Goal: Task Accomplishment & Management: Manage account settings

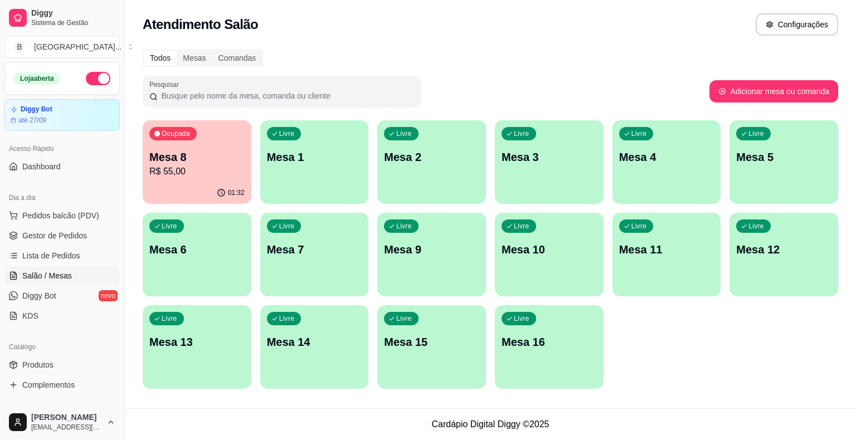
click at [227, 174] on p "R$ 55,00" at bounding box center [196, 171] width 95 height 13
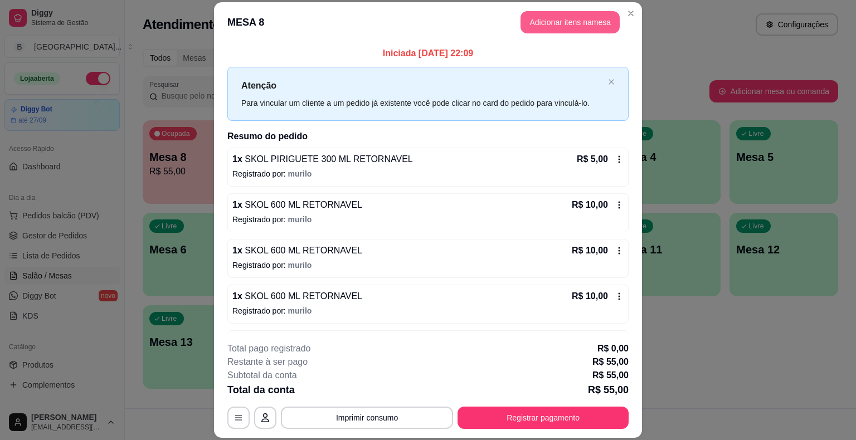
click at [582, 23] on button "Adicionar itens na mesa" at bounding box center [570, 22] width 99 height 22
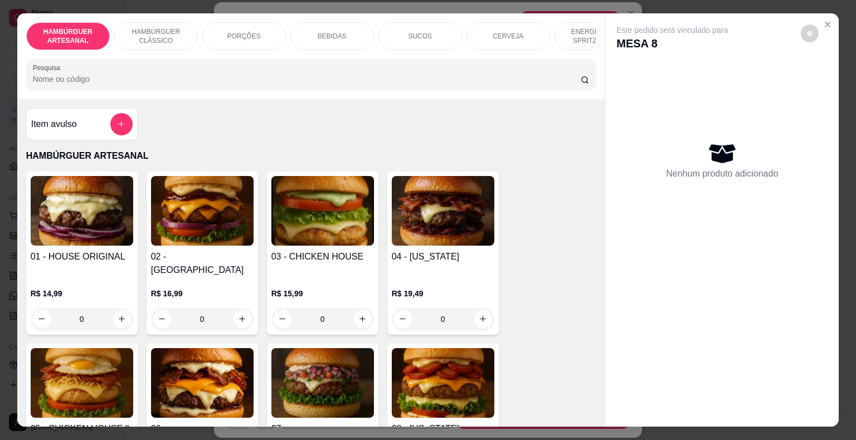
click at [524, 35] on div "CERVEJA" at bounding box center [509, 36] width 84 height 28
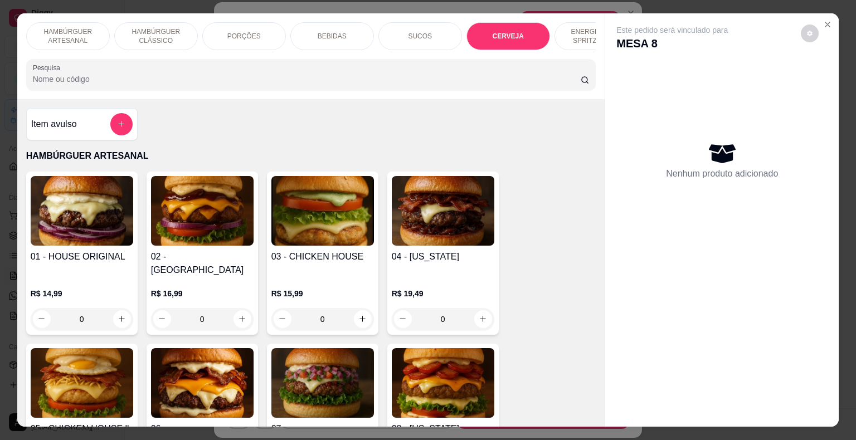
scroll to position [27, 0]
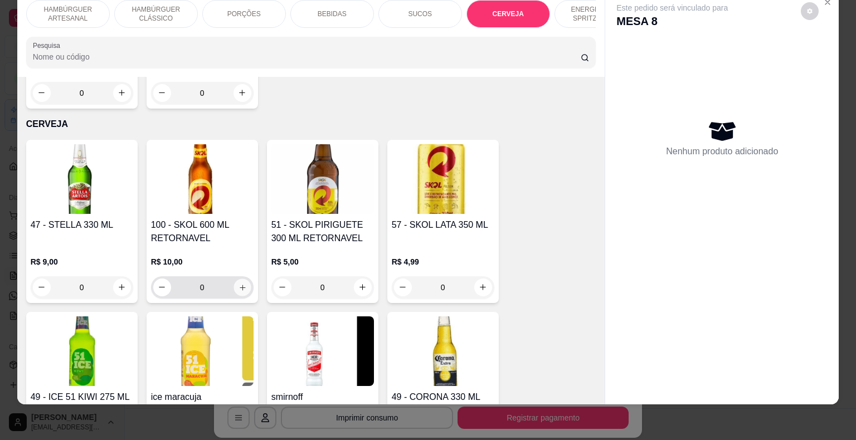
click at [238, 283] on icon "increase-product-quantity" at bounding box center [242, 287] width 8 height 8
type input "1"
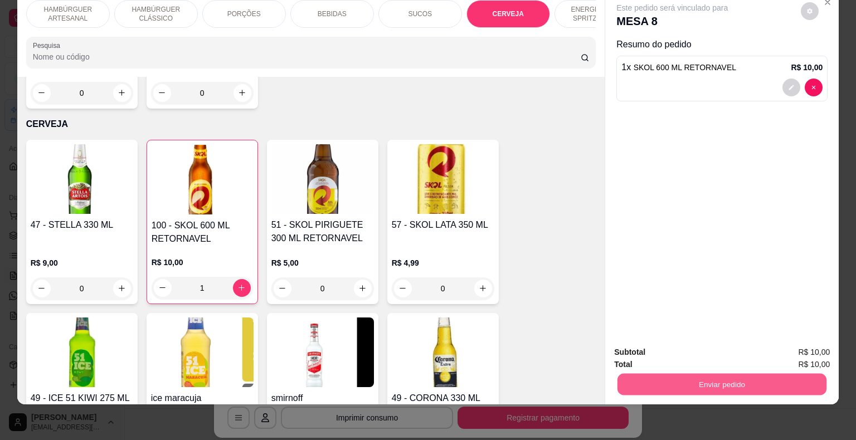
click at [727, 381] on button "Enviar pedido" at bounding box center [722, 385] width 209 height 22
click at [724, 342] on button "Não registrar e enviar pedido" at bounding box center [685, 348] width 116 height 21
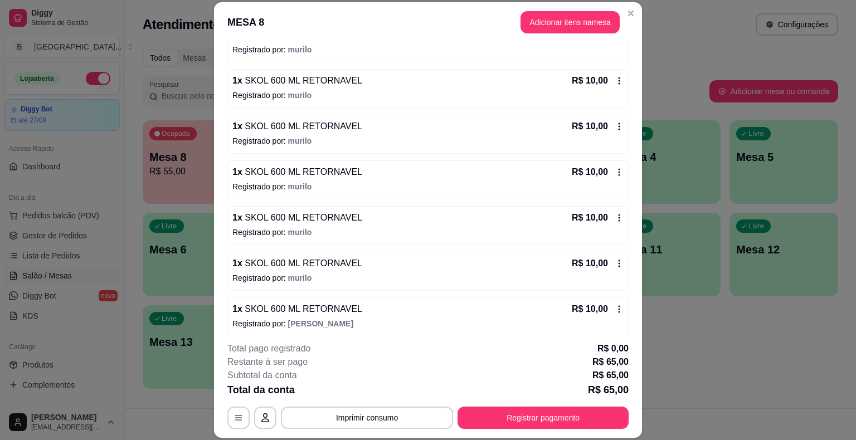
scroll to position [130, 0]
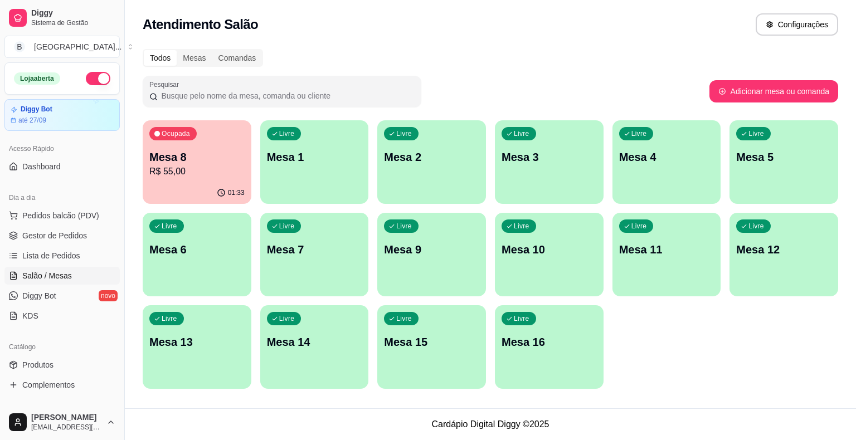
click at [176, 176] on p "R$ 55,00" at bounding box center [196, 171] width 95 height 13
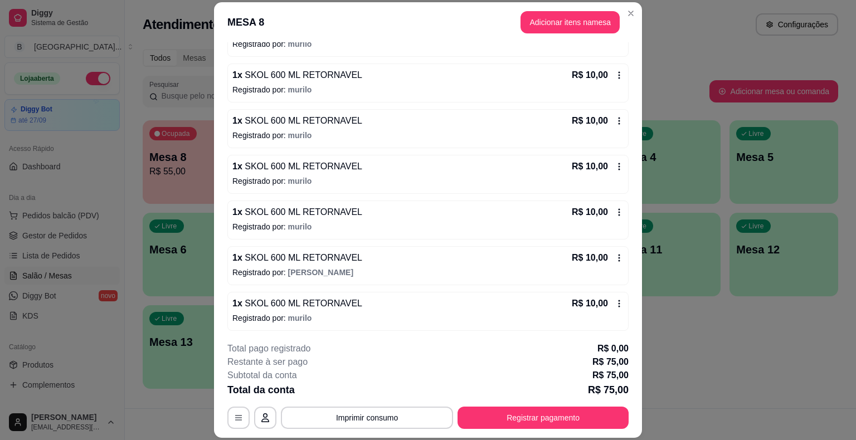
scroll to position [33, 0]
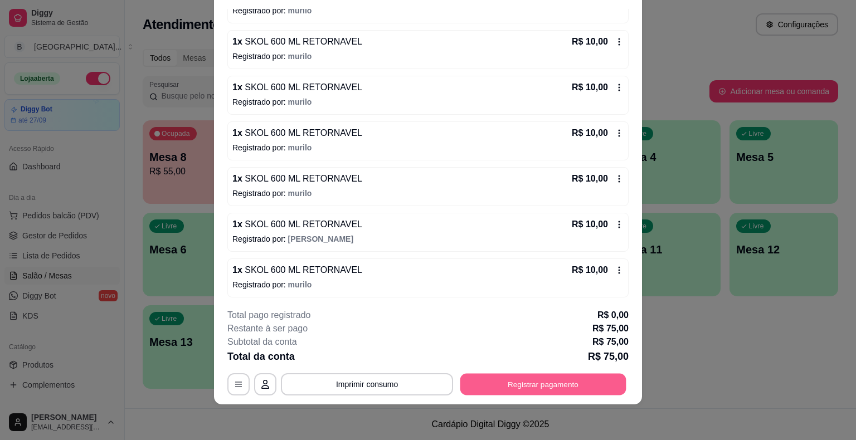
click at [517, 385] on button "Registrar pagamento" at bounding box center [544, 385] width 166 height 22
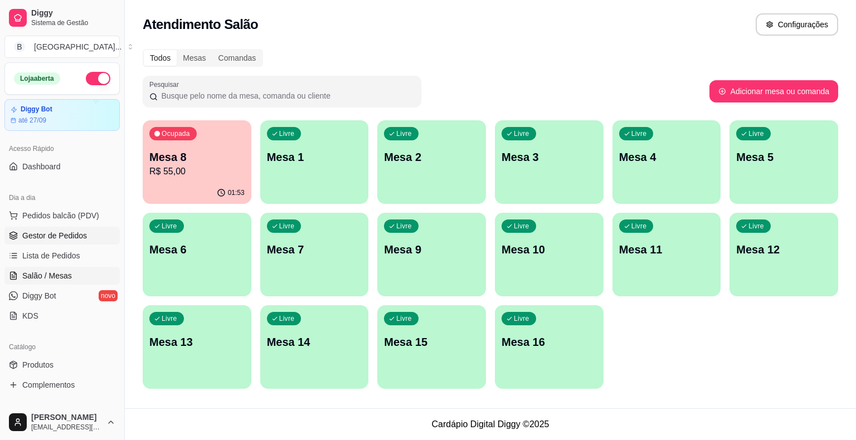
click at [89, 231] on link "Gestor de Pedidos" at bounding box center [61, 236] width 115 height 18
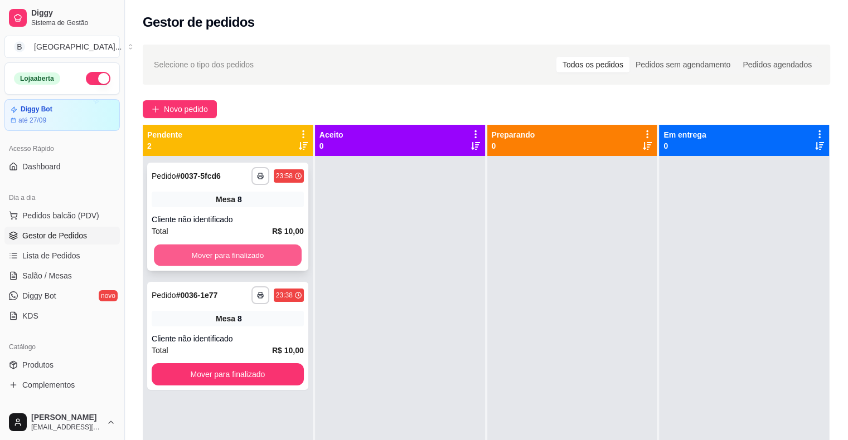
click at [263, 258] on button "Mover para finalizado" at bounding box center [228, 256] width 148 height 22
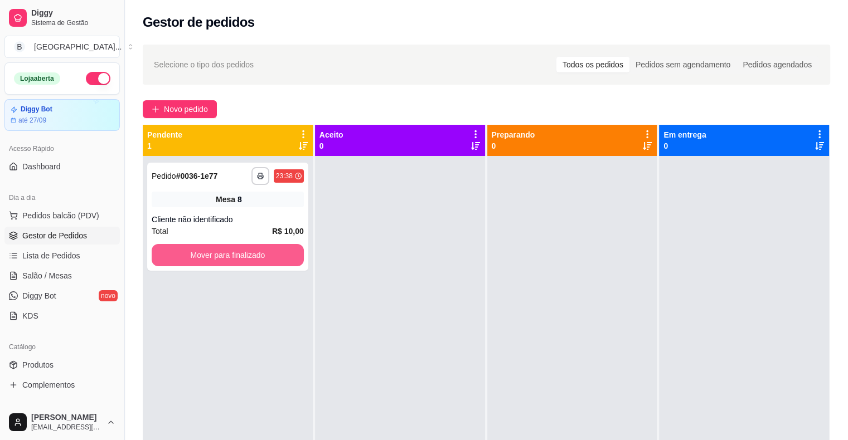
click at [263, 258] on button "Mover para finalizado" at bounding box center [228, 255] width 152 height 22
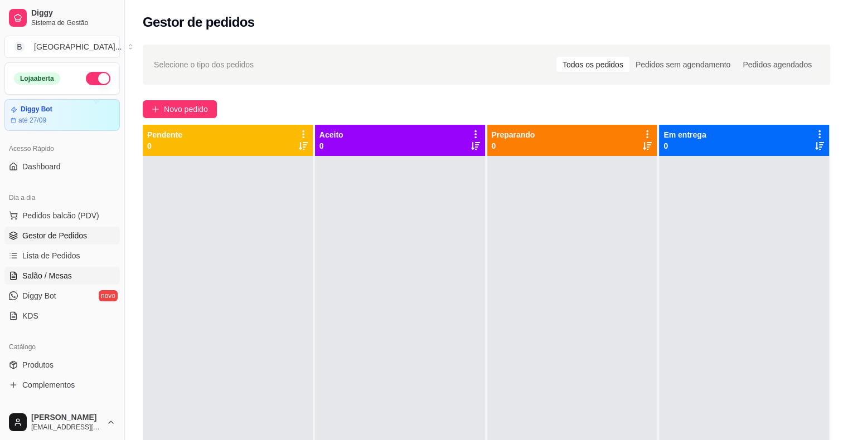
click at [65, 269] on link "Salão / Mesas" at bounding box center [61, 276] width 115 height 18
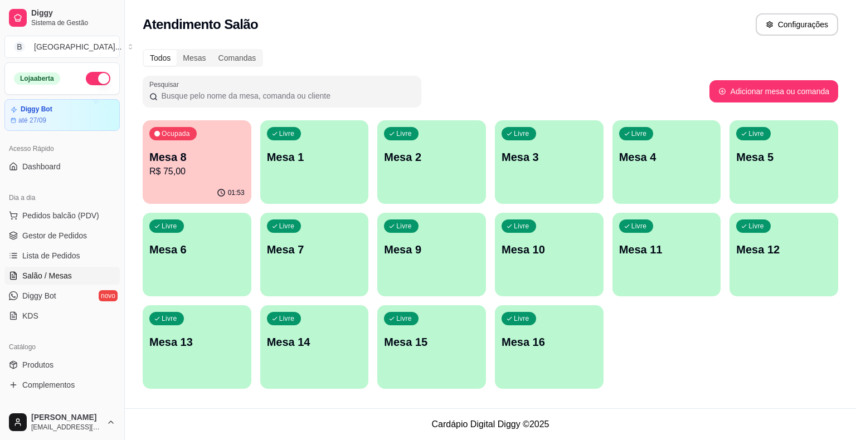
click at [186, 190] on div "01:53" at bounding box center [197, 193] width 109 height 22
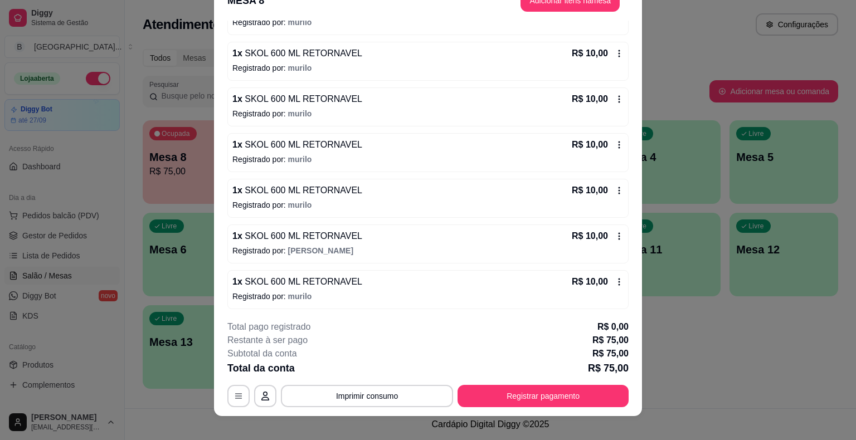
scroll to position [33, 0]
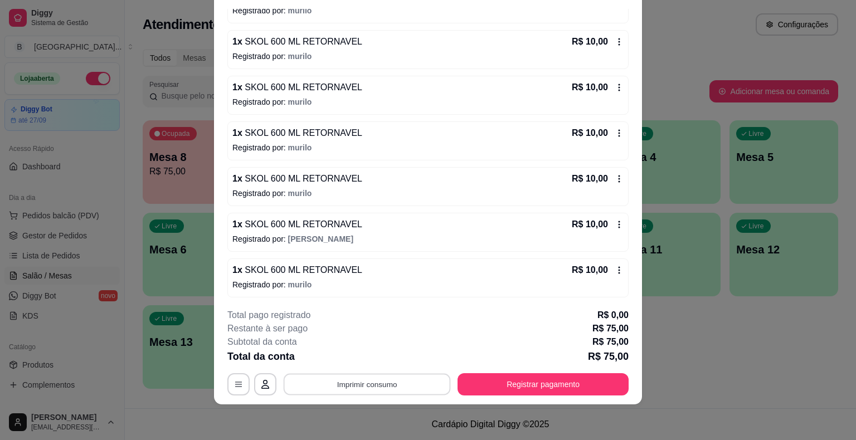
click at [375, 389] on button "Imprimir consumo" at bounding box center [367, 385] width 167 height 22
click at [355, 323] on h4 "Escolha a impressora" at bounding box center [366, 318] width 81 height 11
click at [355, 331] on button "IMPRESSORA" at bounding box center [366, 336] width 78 height 17
click at [507, 388] on button "Registrar pagamento" at bounding box center [544, 385] width 166 height 22
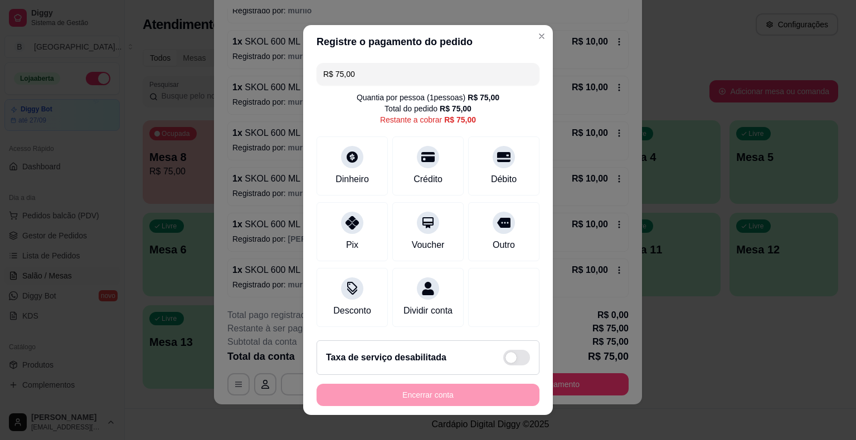
click at [425, 76] on input "R$ 75,00" at bounding box center [428, 74] width 210 height 22
click at [352, 223] on icon at bounding box center [352, 219] width 14 height 14
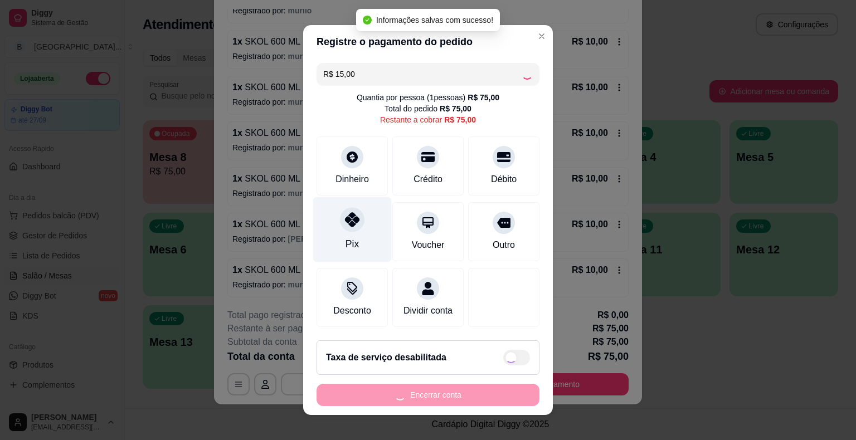
type input "R$ 60,00"
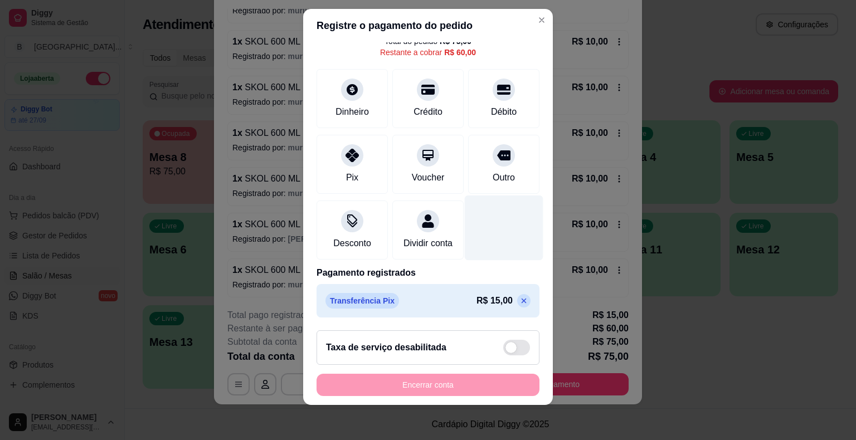
scroll to position [64, 0]
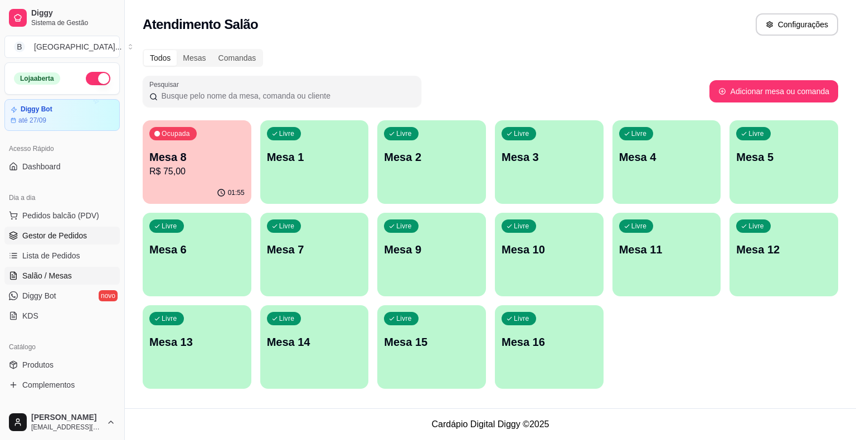
click at [70, 238] on span "Gestor de Pedidos" at bounding box center [54, 235] width 65 height 11
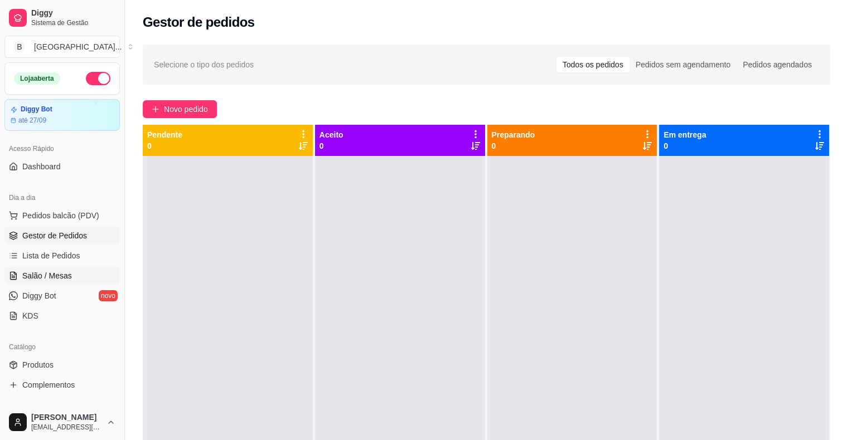
click at [50, 278] on span "Salão / Mesas" at bounding box center [47, 275] width 50 height 11
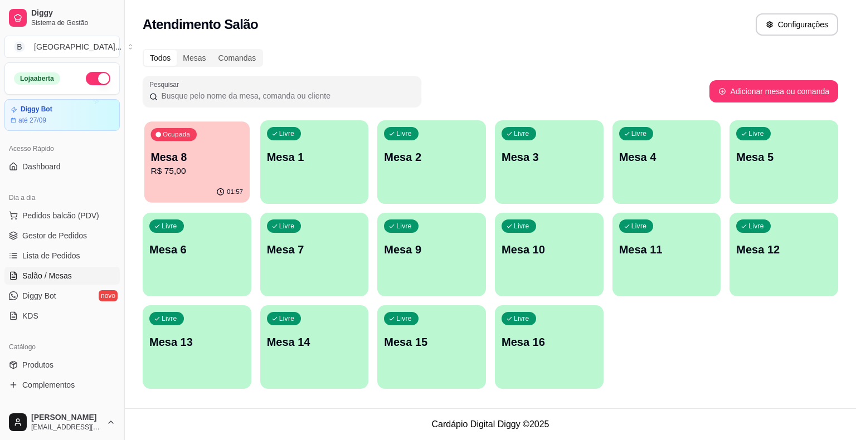
click at [203, 175] on p "R$ 75,00" at bounding box center [197, 171] width 93 height 13
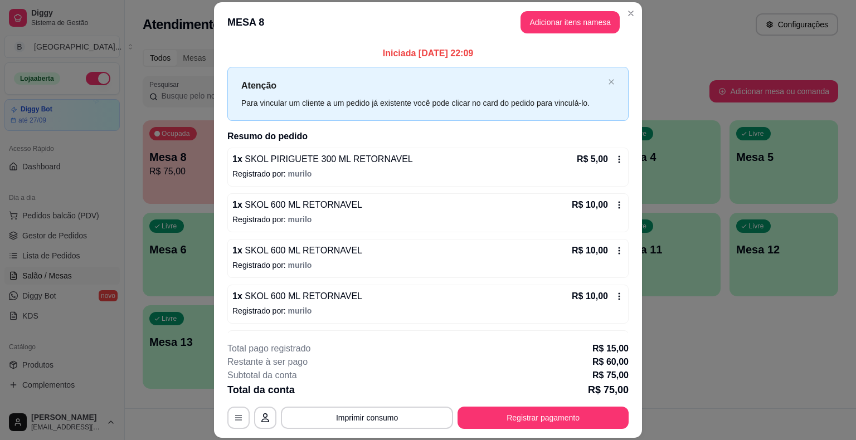
scroll to position [176, 0]
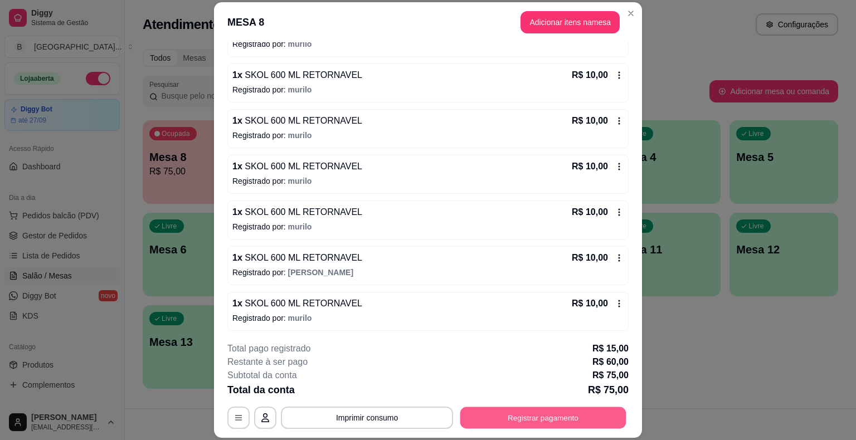
click at [570, 412] on button "Registrar pagamento" at bounding box center [544, 419] width 166 height 22
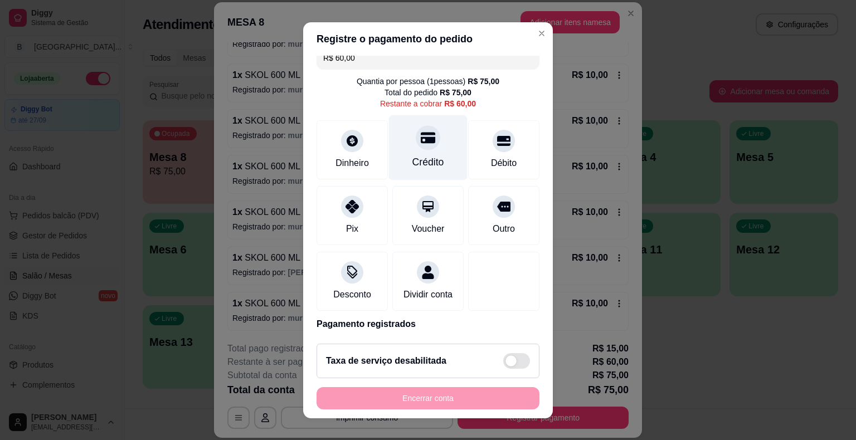
scroll to position [0, 0]
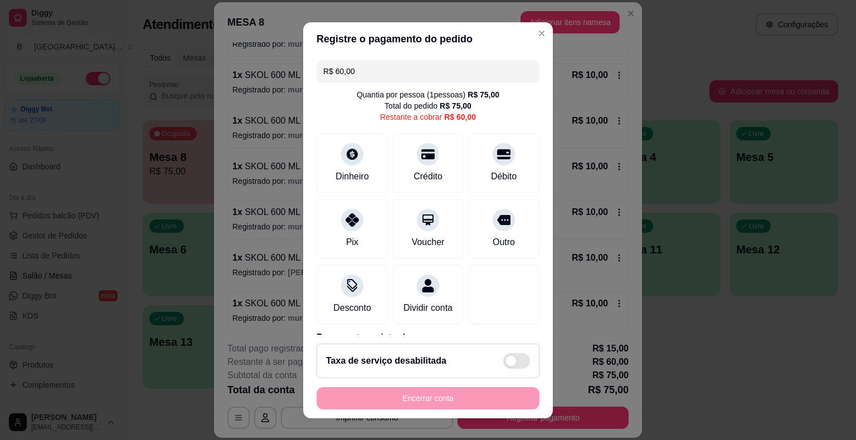
click at [428, 68] on input "R$ 60,00" at bounding box center [428, 71] width 210 height 22
click at [348, 225] on div at bounding box center [352, 217] width 25 height 25
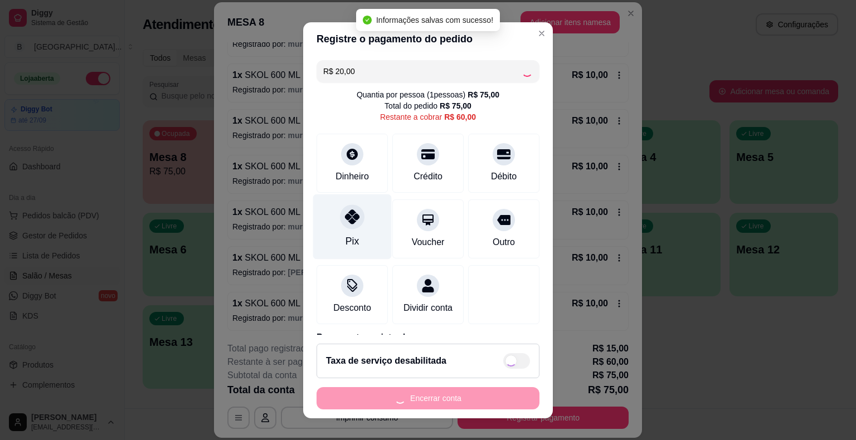
type input "R$ 40,00"
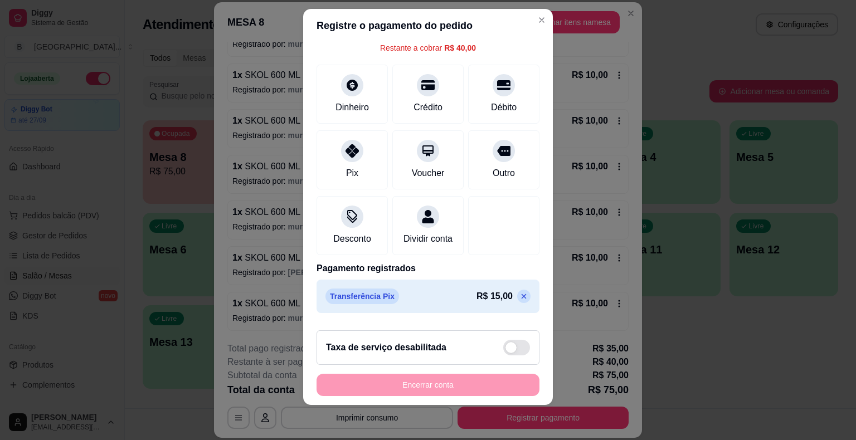
scroll to position [106, 0]
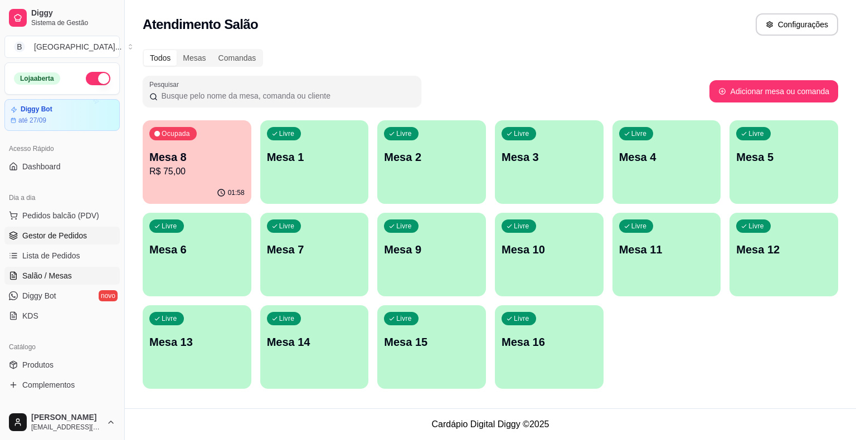
click at [84, 238] on span "Gestor de Pedidos" at bounding box center [54, 235] width 65 height 11
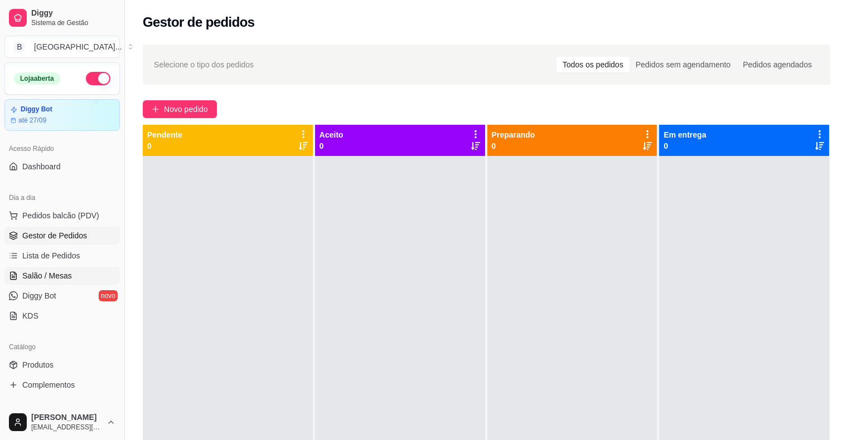
click at [54, 274] on span "Salão / Mesas" at bounding box center [47, 275] width 50 height 11
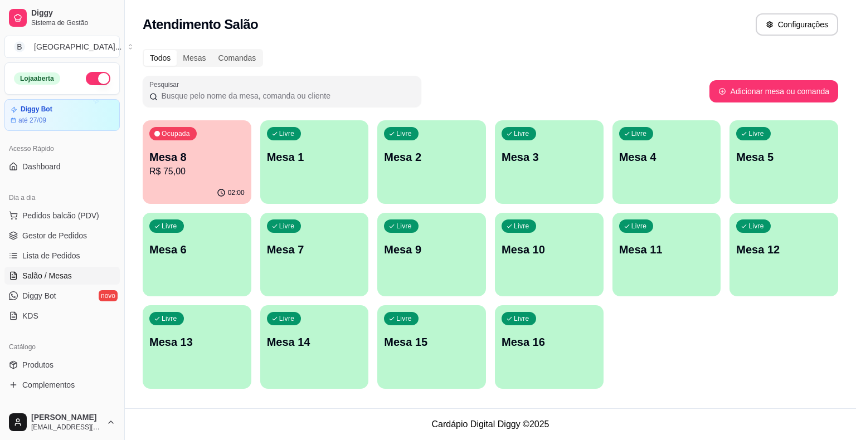
click at [188, 172] on p "R$ 75,00" at bounding box center [196, 171] width 95 height 13
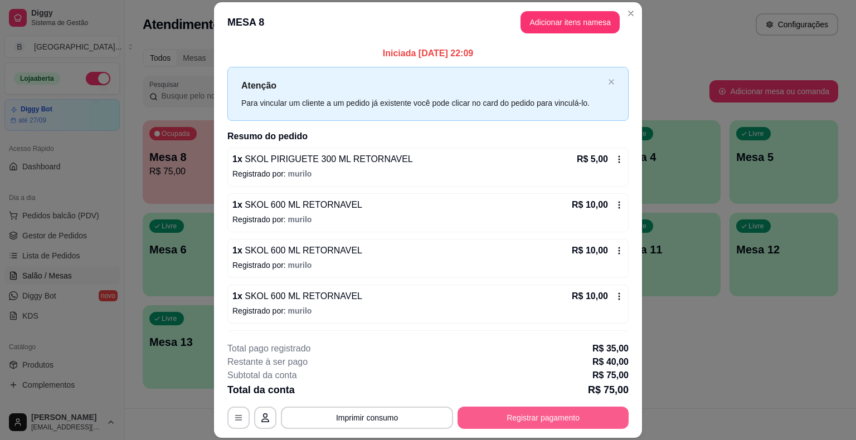
scroll to position [176, 0]
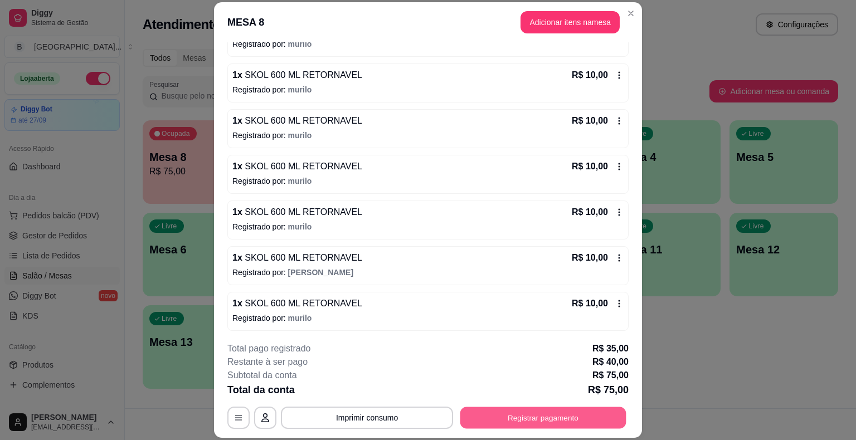
click at [493, 417] on button "Registrar pagamento" at bounding box center [544, 419] width 166 height 22
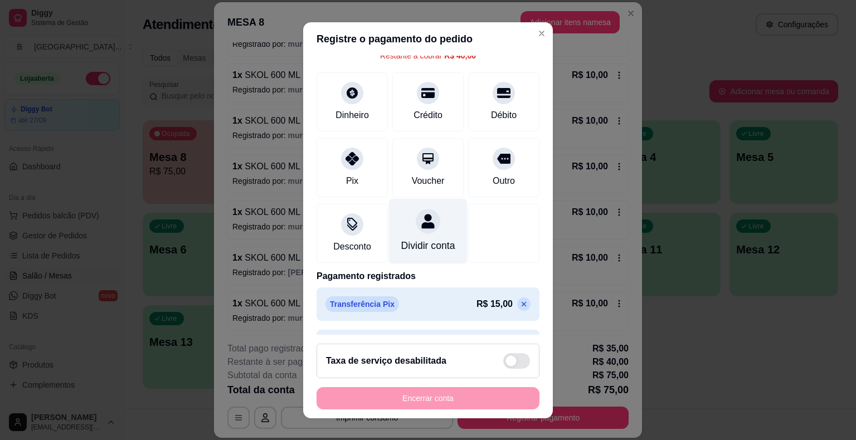
scroll to position [0, 0]
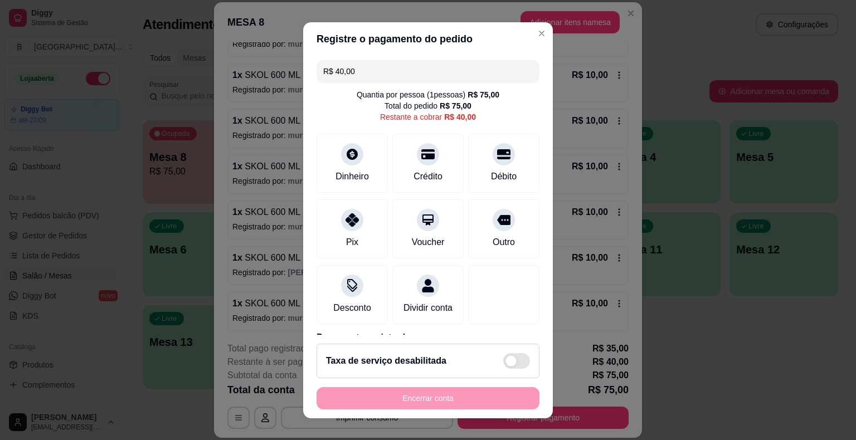
click at [425, 77] on input "R$ 40,00" at bounding box center [428, 71] width 210 height 22
click at [413, 71] on input "R$ 0,00" at bounding box center [428, 71] width 210 height 22
type input "R$ 0,00"
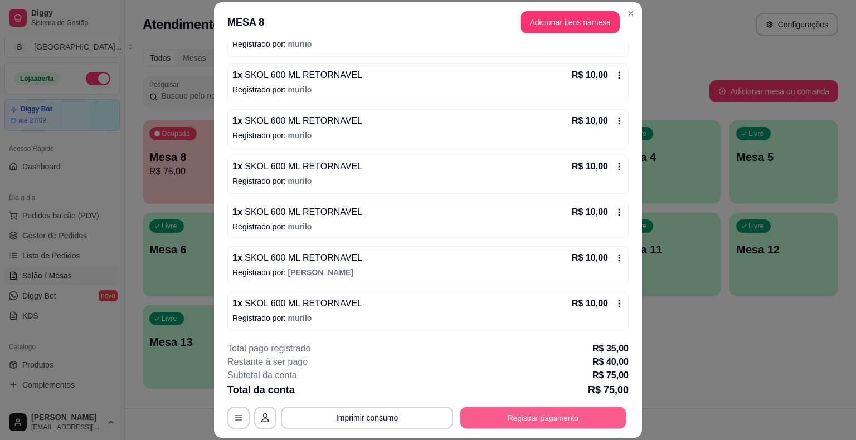
click at [537, 413] on button "Registrar pagamento" at bounding box center [544, 419] width 166 height 22
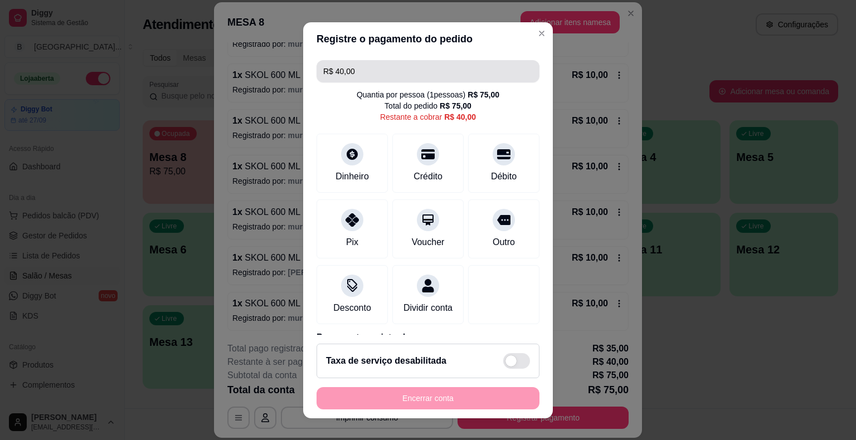
click at [437, 78] on input "R$ 40,00" at bounding box center [428, 71] width 210 height 22
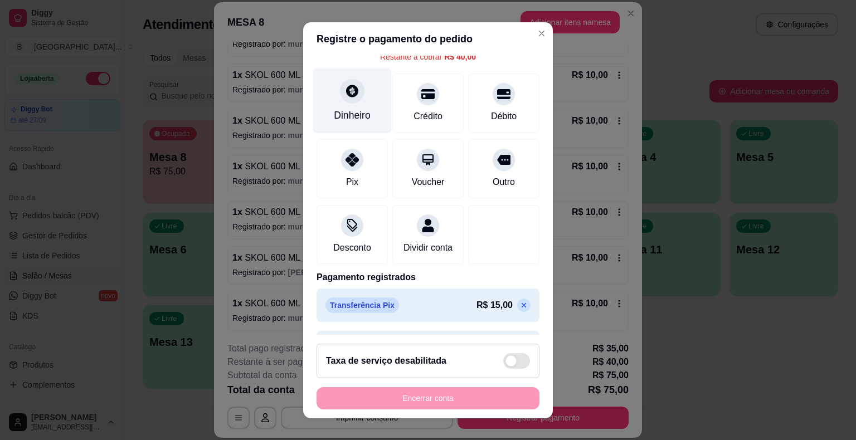
scroll to position [106, 0]
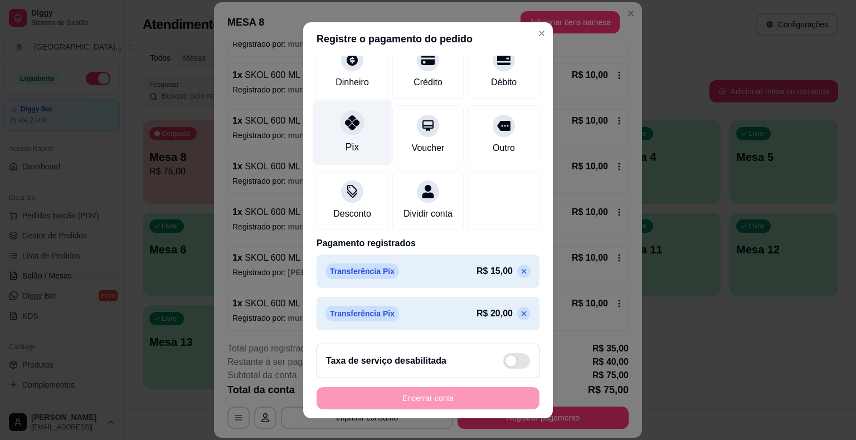
type input "R$ 20,00"
click at [369, 120] on div "Pix" at bounding box center [352, 132] width 79 height 65
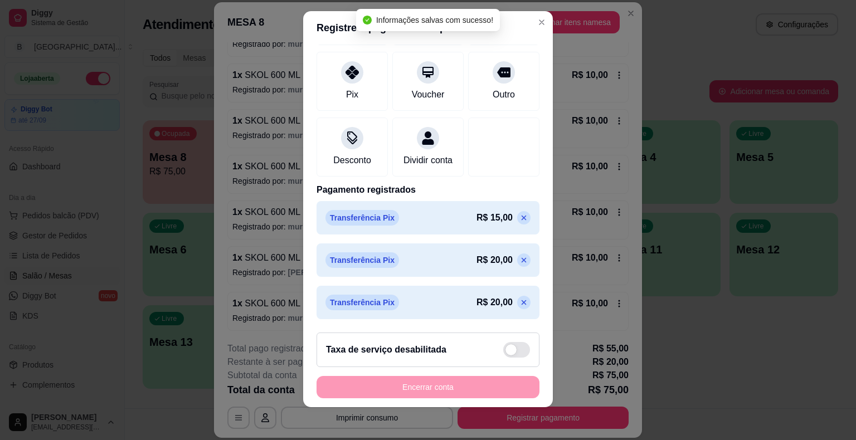
scroll to position [13, 0]
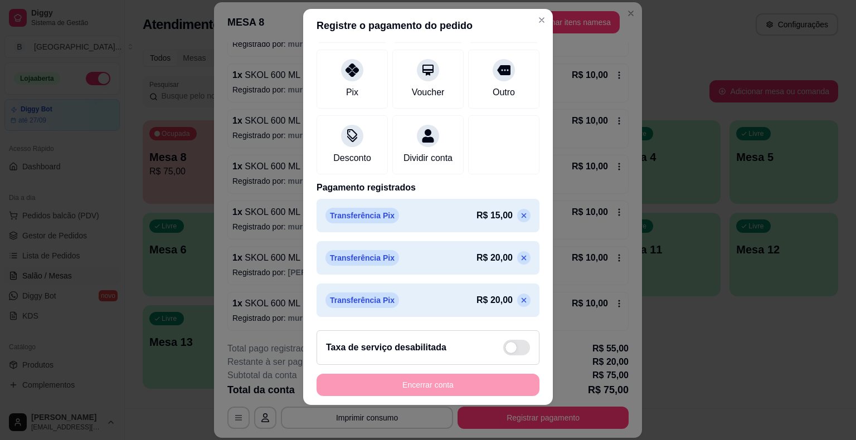
click at [520, 296] on icon at bounding box center [524, 300] width 9 height 9
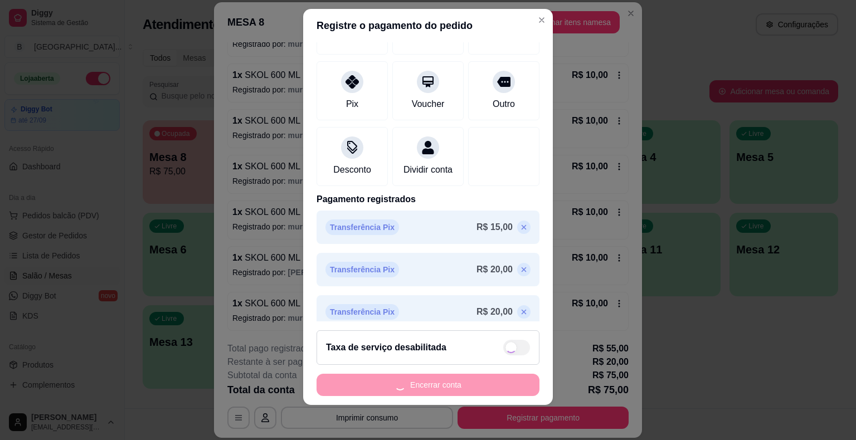
scroll to position [148, 0]
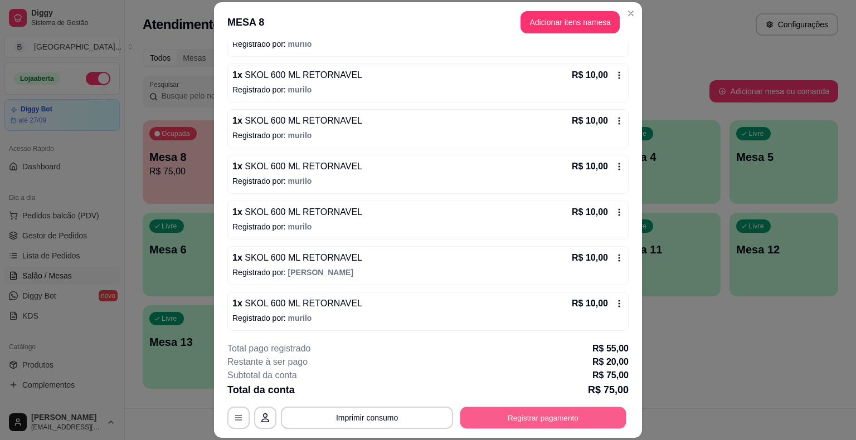
click at [536, 420] on button "Registrar pagamento" at bounding box center [544, 419] width 166 height 22
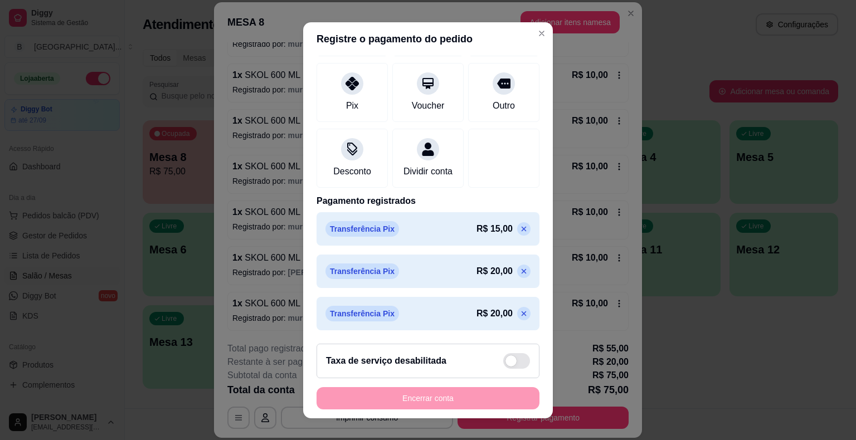
scroll to position [13, 0]
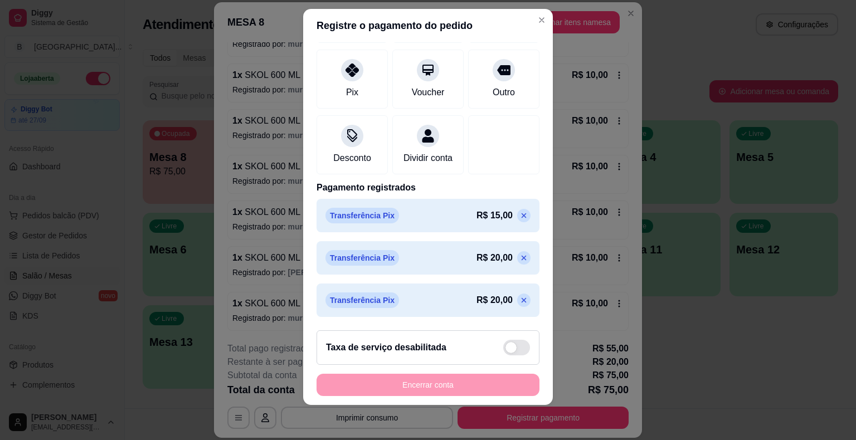
click at [520, 299] on icon at bounding box center [524, 300] width 9 height 9
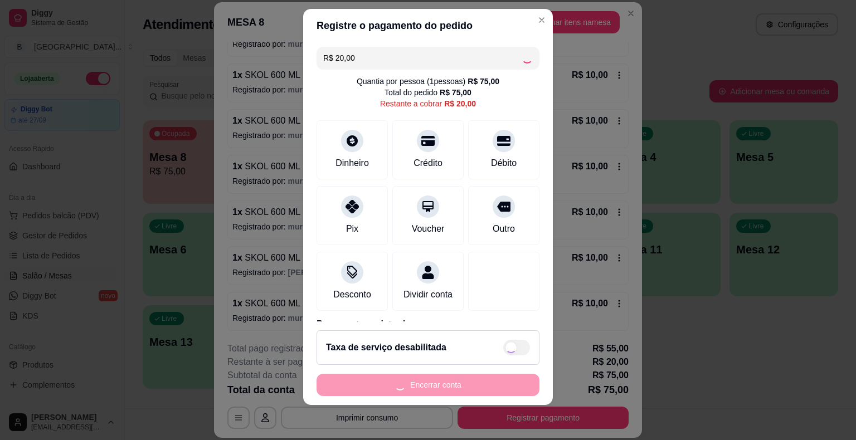
scroll to position [0, 0]
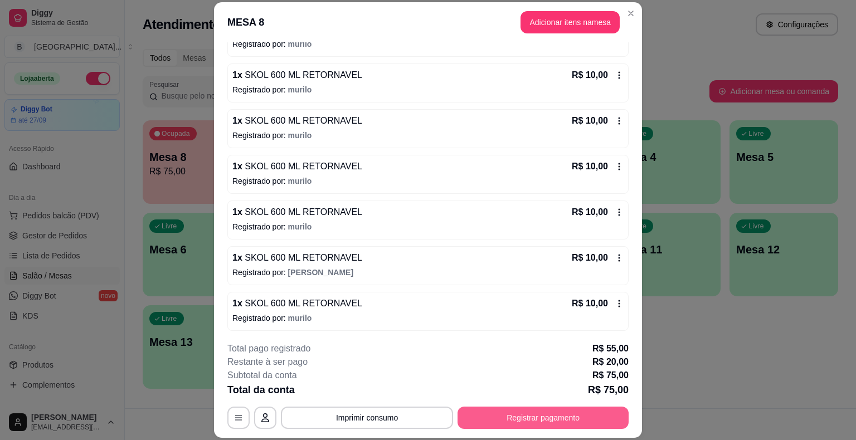
click at [551, 417] on button "Registrar pagamento" at bounding box center [543, 418] width 171 height 22
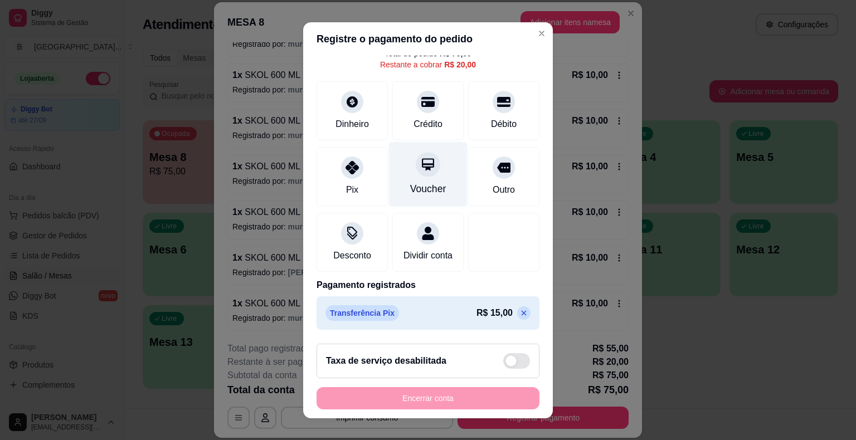
scroll to position [56, 0]
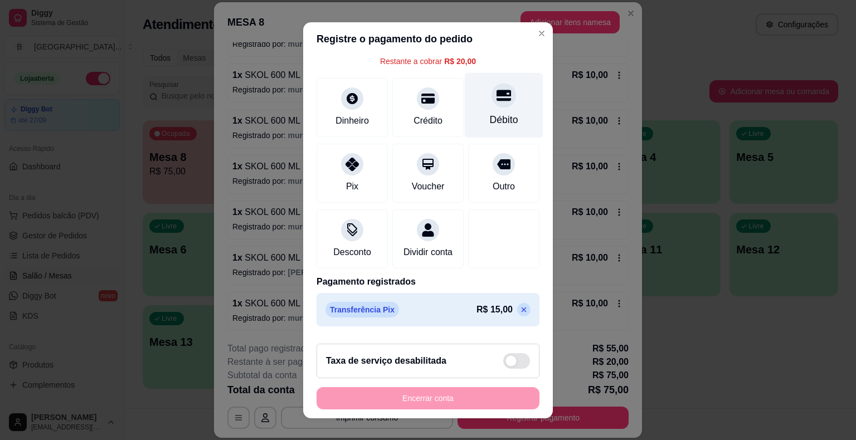
click at [465, 110] on div "Débito" at bounding box center [504, 104] width 79 height 65
drag, startPoint x: 464, startPoint y: 110, endPoint x: 471, endPoint y: 138, distance: 28.7
click at [468, 110] on div "Débito" at bounding box center [503, 107] width 71 height 59
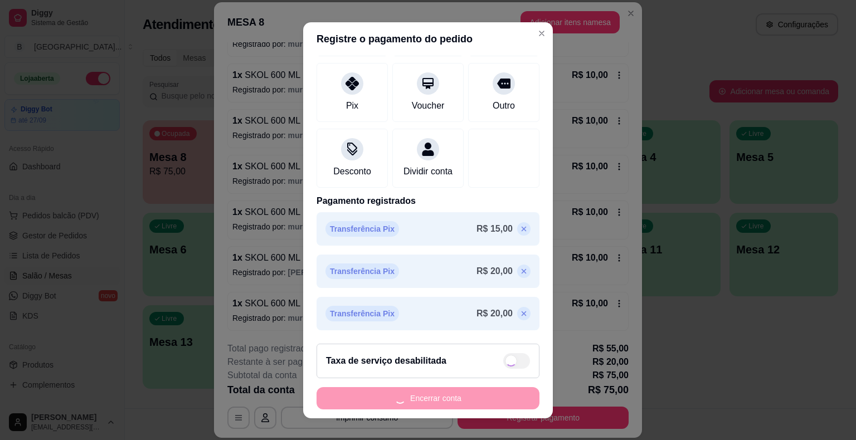
scroll to position [13, 0]
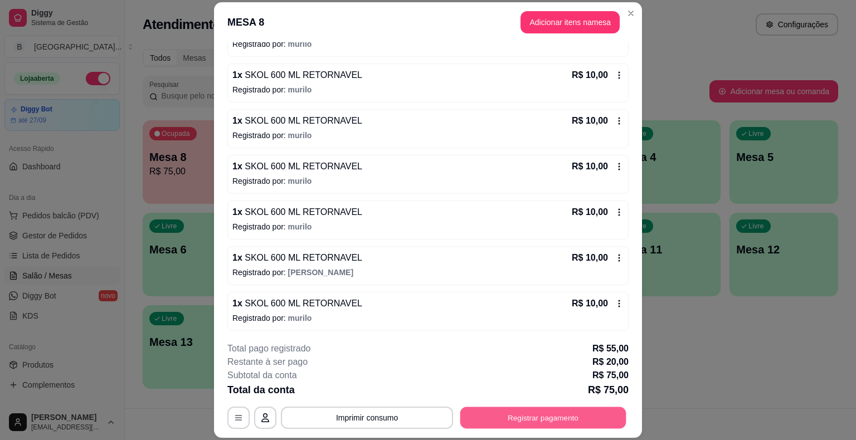
click at [574, 427] on button "Registrar pagamento" at bounding box center [544, 419] width 166 height 22
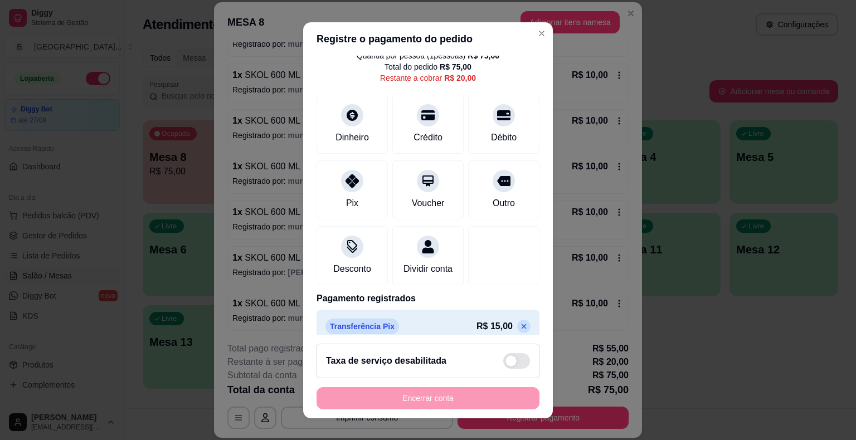
scroll to position [0, 0]
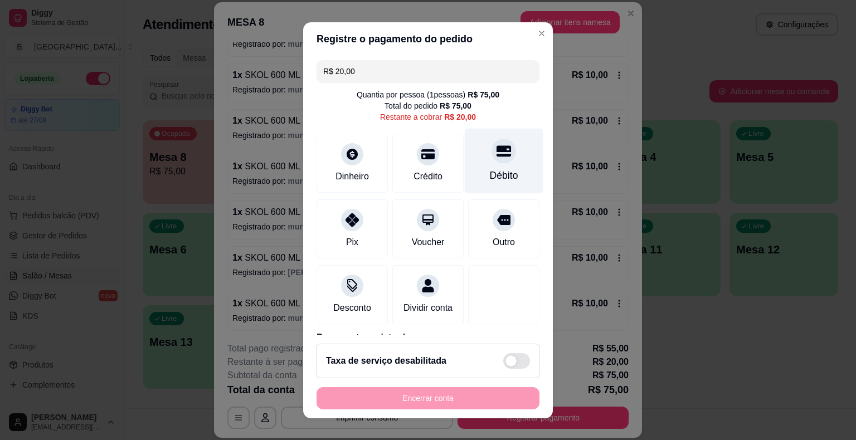
click at [490, 173] on div "Débito" at bounding box center [504, 175] width 28 height 14
click at [496, 153] on div at bounding box center [504, 151] width 25 height 25
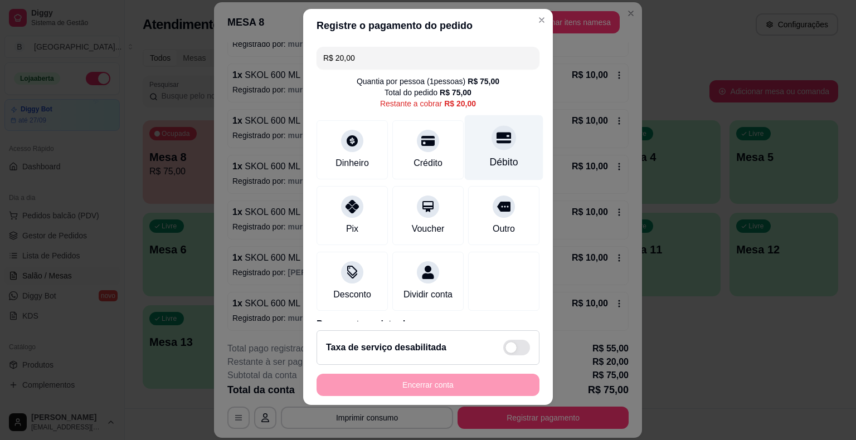
click at [497, 139] on icon at bounding box center [504, 137] width 14 height 11
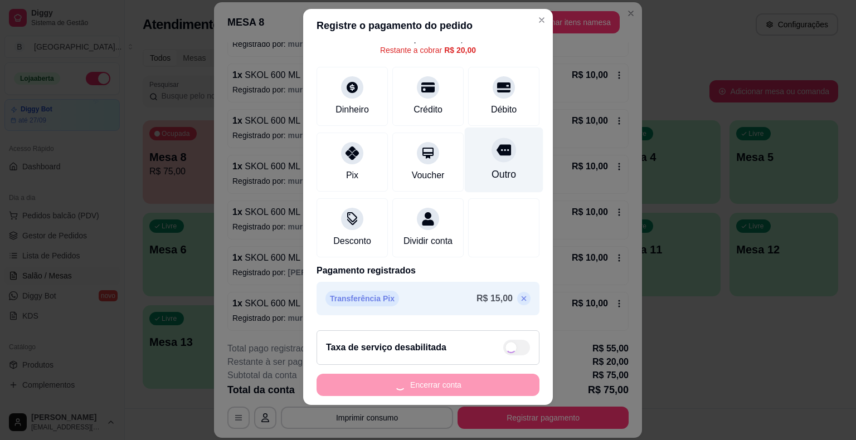
scroll to position [148, 0]
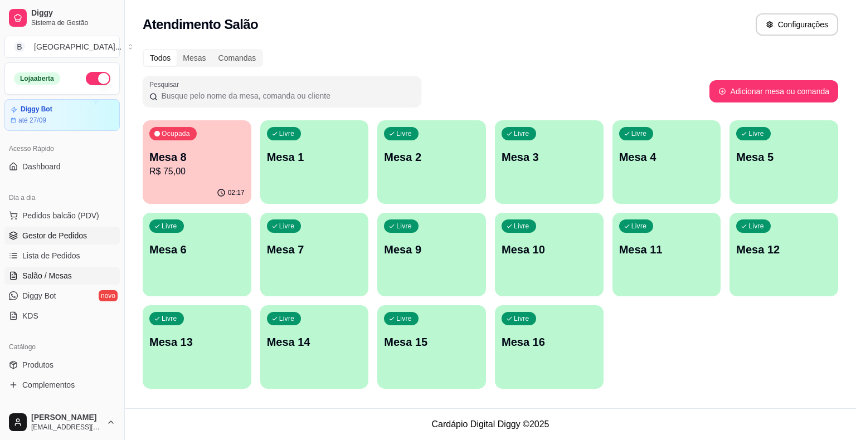
click at [79, 230] on span "Gestor de Pedidos" at bounding box center [54, 235] width 65 height 11
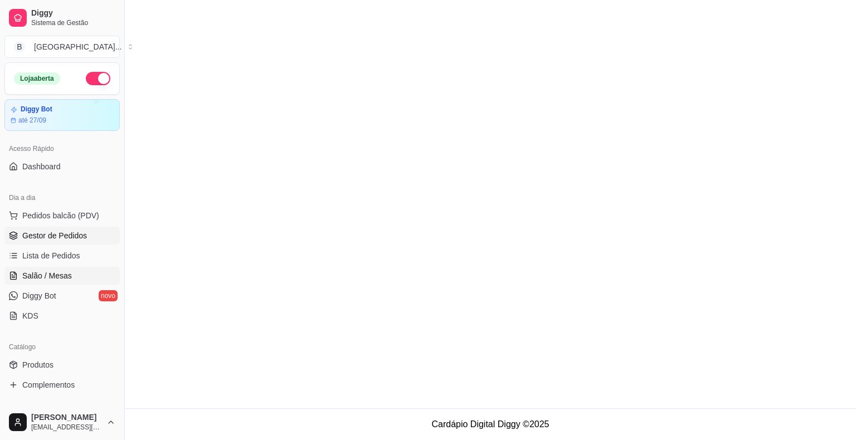
click at [54, 277] on span "Salão / Mesas" at bounding box center [47, 275] width 50 height 11
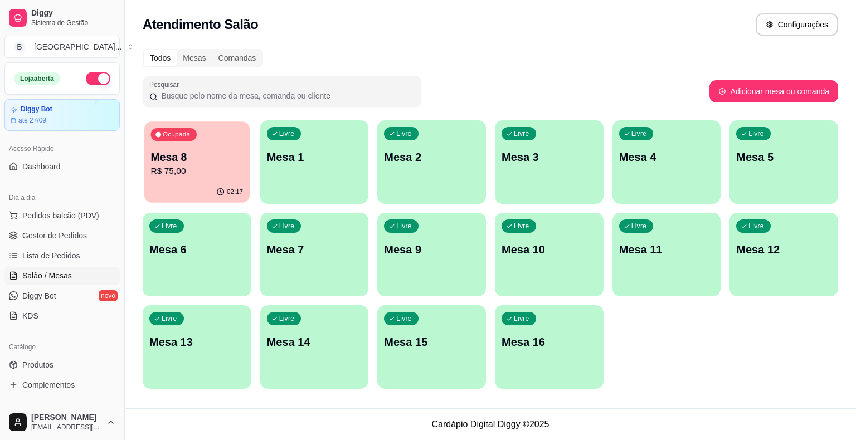
click at [239, 168] on p "R$ 75,00" at bounding box center [197, 171] width 93 height 13
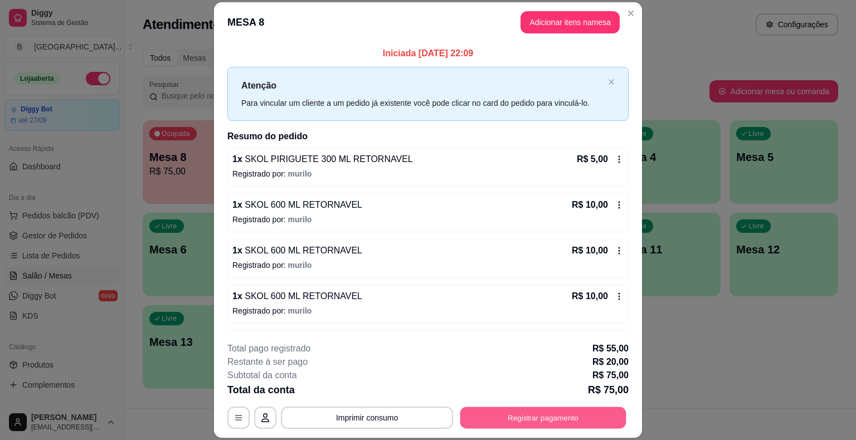
click at [497, 410] on button "Registrar pagamento" at bounding box center [544, 419] width 166 height 22
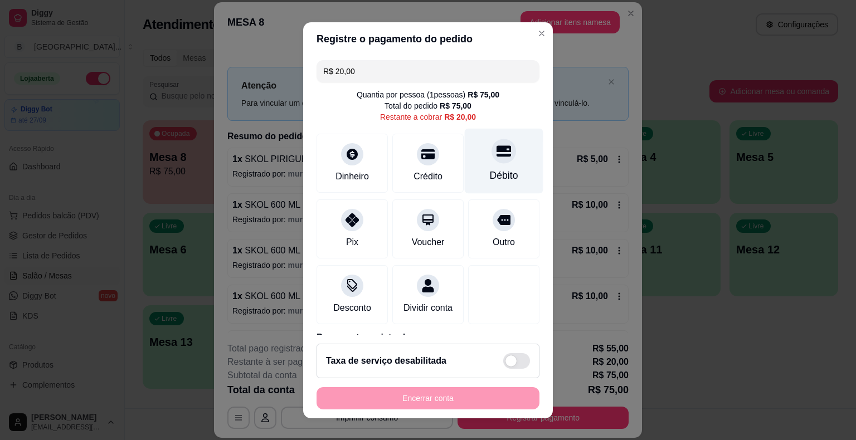
click at [492, 159] on div at bounding box center [504, 151] width 25 height 25
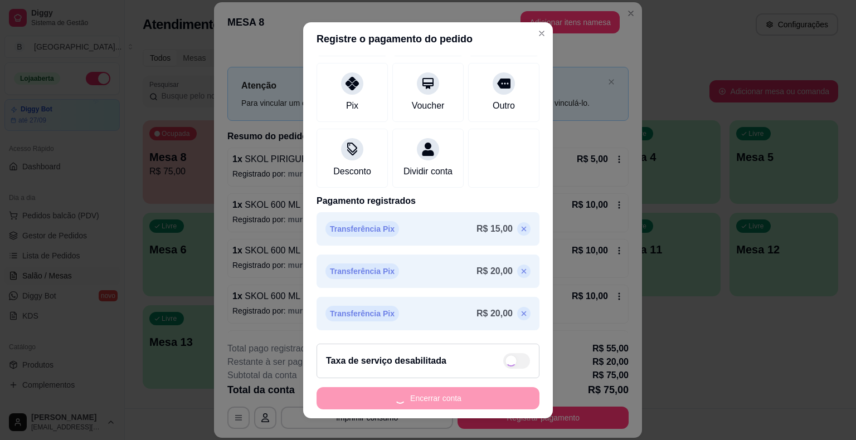
click at [445, 404] on div "Encerrar conta" at bounding box center [428, 399] width 223 height 22
type input "R$ 0,00"
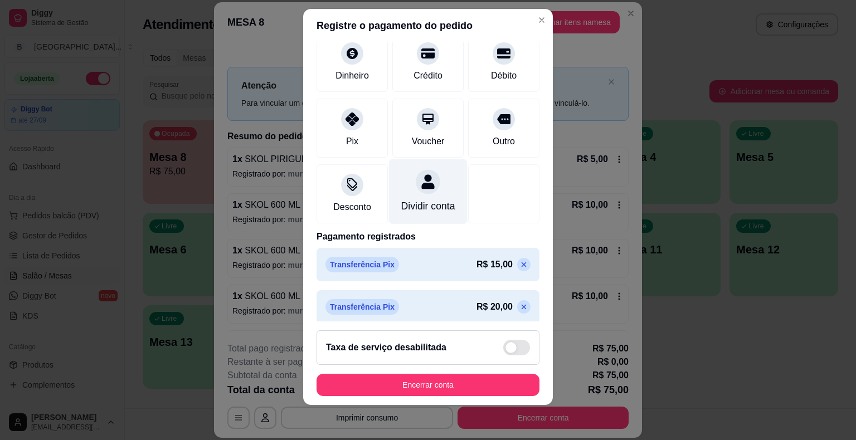
scroll to position [180, 0]
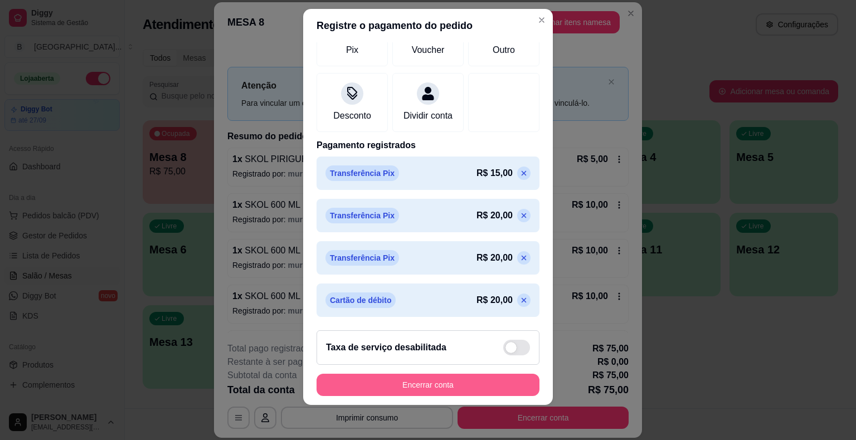
click at [455, 388] on button "Encerrar conta" at bounding box center [428, 385] width 223 height 22
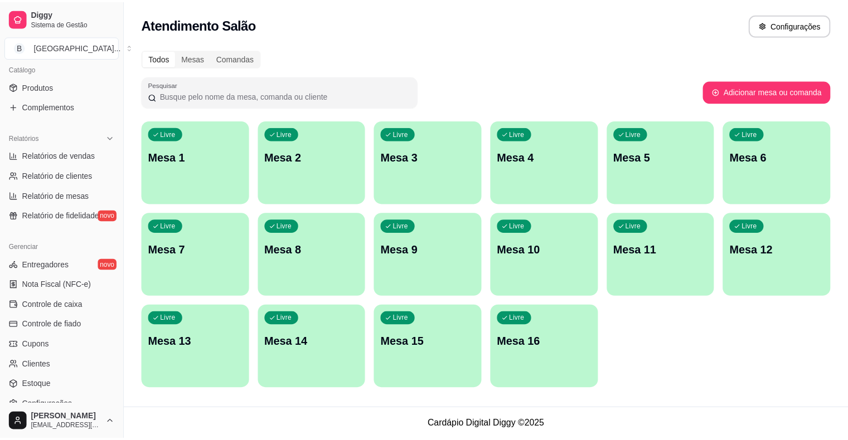
scroll to position [335, 0]
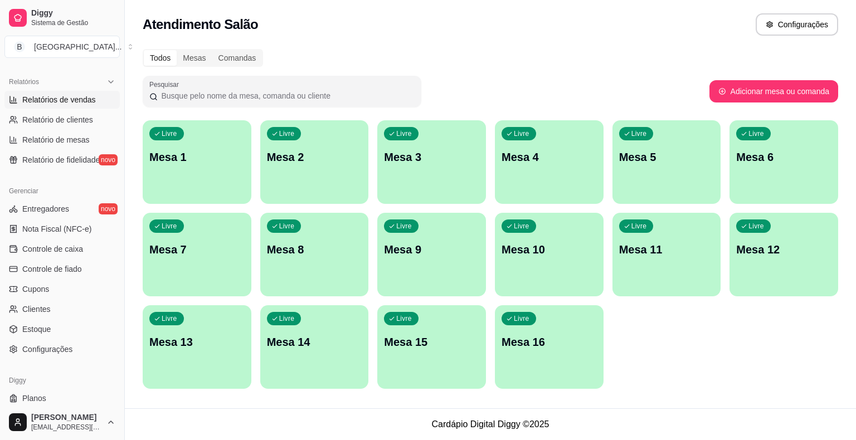
click at [40, 100] on span "Relatórios de vendas" at bounding box center [59, 99] width 74 height 11
select select "ALL"
select select "0"
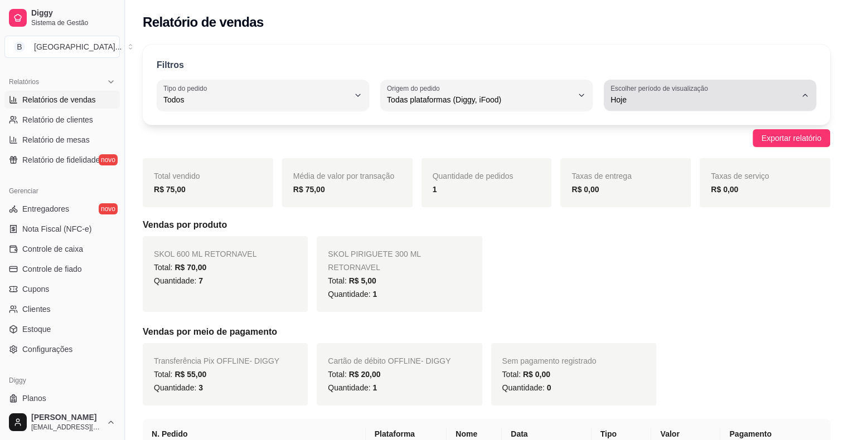
click at [685, 91] on label "Escolher período de visualização" at bounding box center [661, 88] width 101 height 9
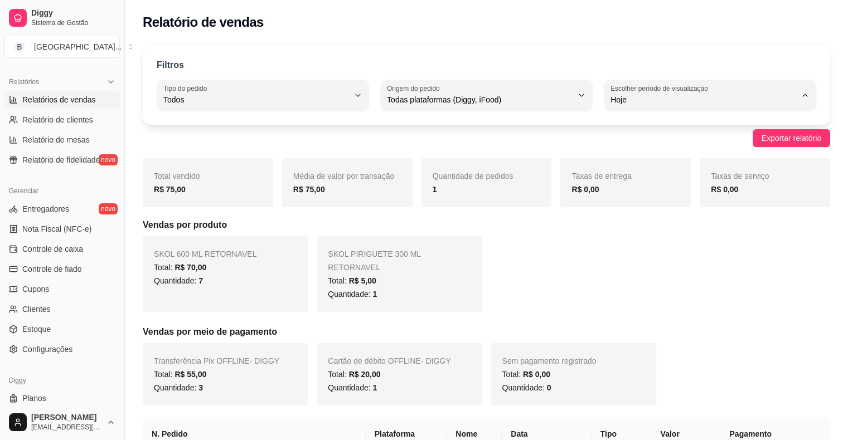
click at [685, 126] on span "Hoje" at bounding box center [705, 125] width 176 height 11
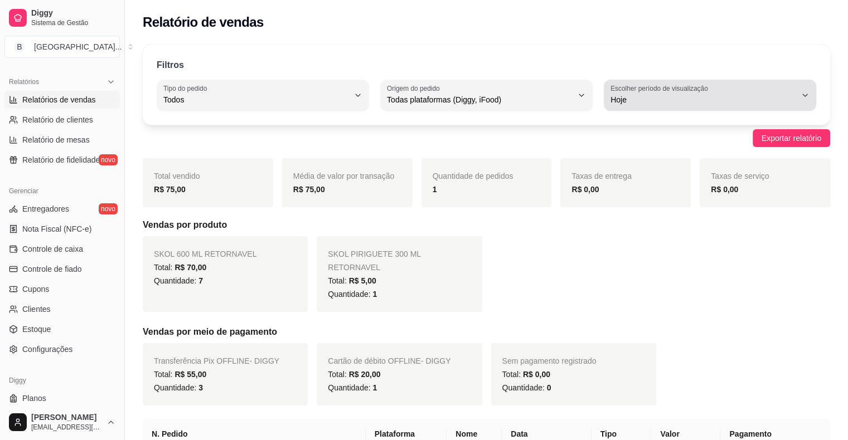
click at [676, 94] on span "Hoje" at bounding box center [704, 99] width 186 height 11
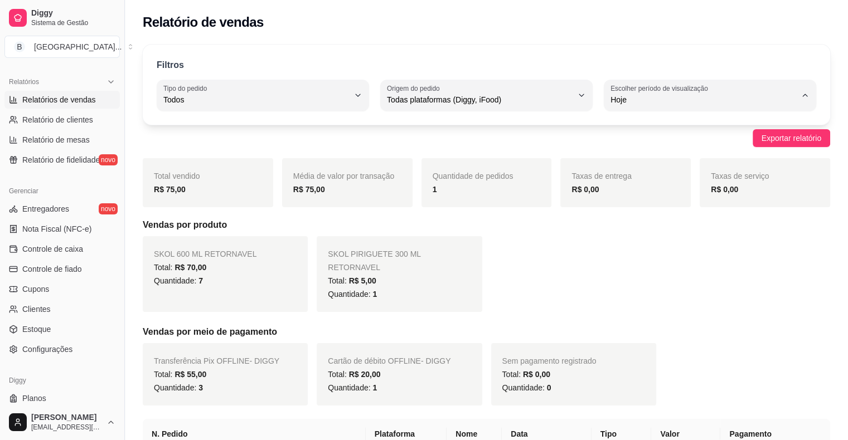
click at [675, 153] on li "Ontem" at bounding box center [709, 143] width 195 height 17
type input "1"
select select "1"
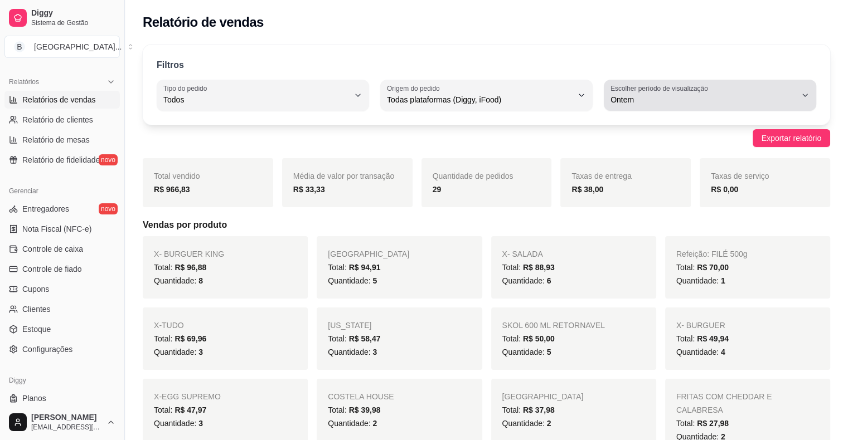
click at [733, 100] on span "Ontem" at bounding box center [704, 99] width 186 height 11
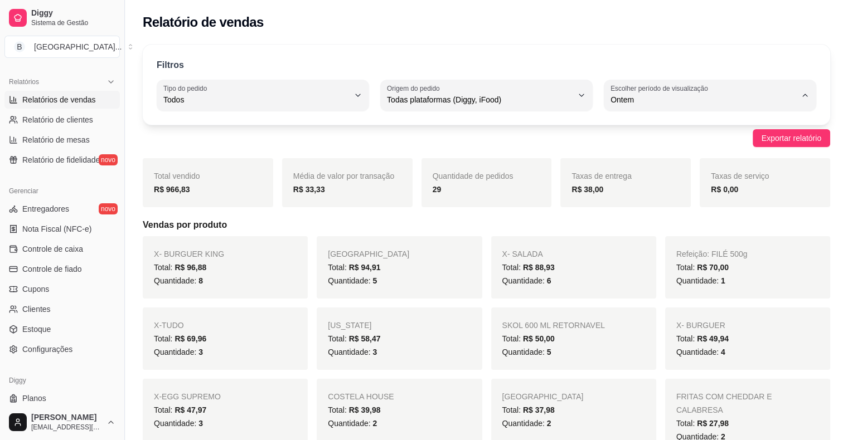
click at [715, 133] on li "Hoje" at bounding box center [709, 126] width 195 height 17
type input "0"
select select "0"
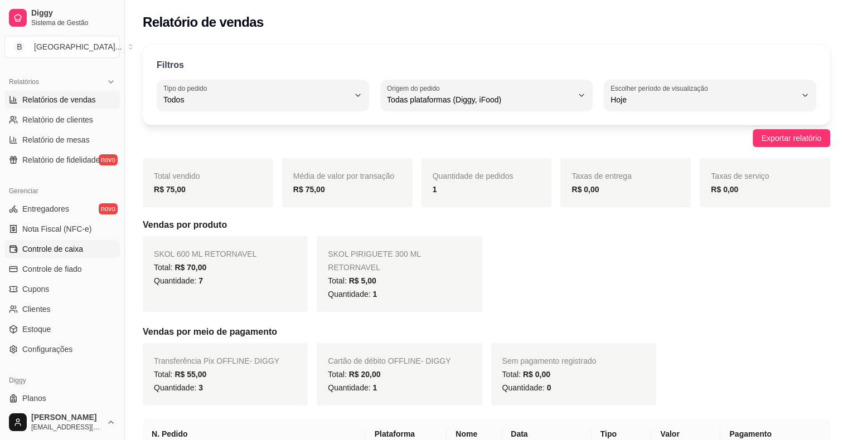
click at [65, 253] on span "Controle de caixa" at bounding box center [52, 249] width 61 height 11
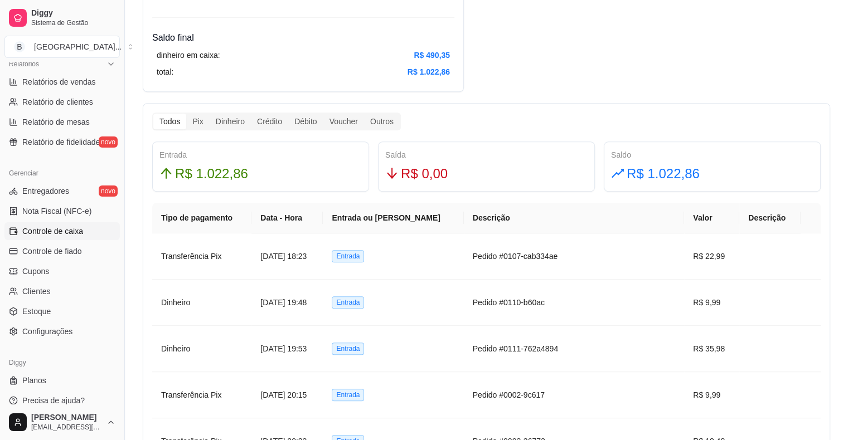
scroll to position [361, 0]
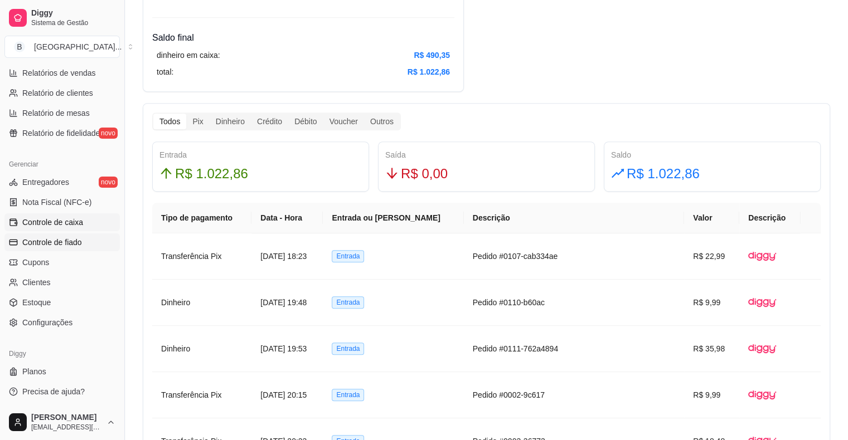
click at [52, 245] on span "Controle de fiado" at bounding box center [52, 242] width 60 height 11
